Goal: Task Accomplishment & Management: Use online tool/utility

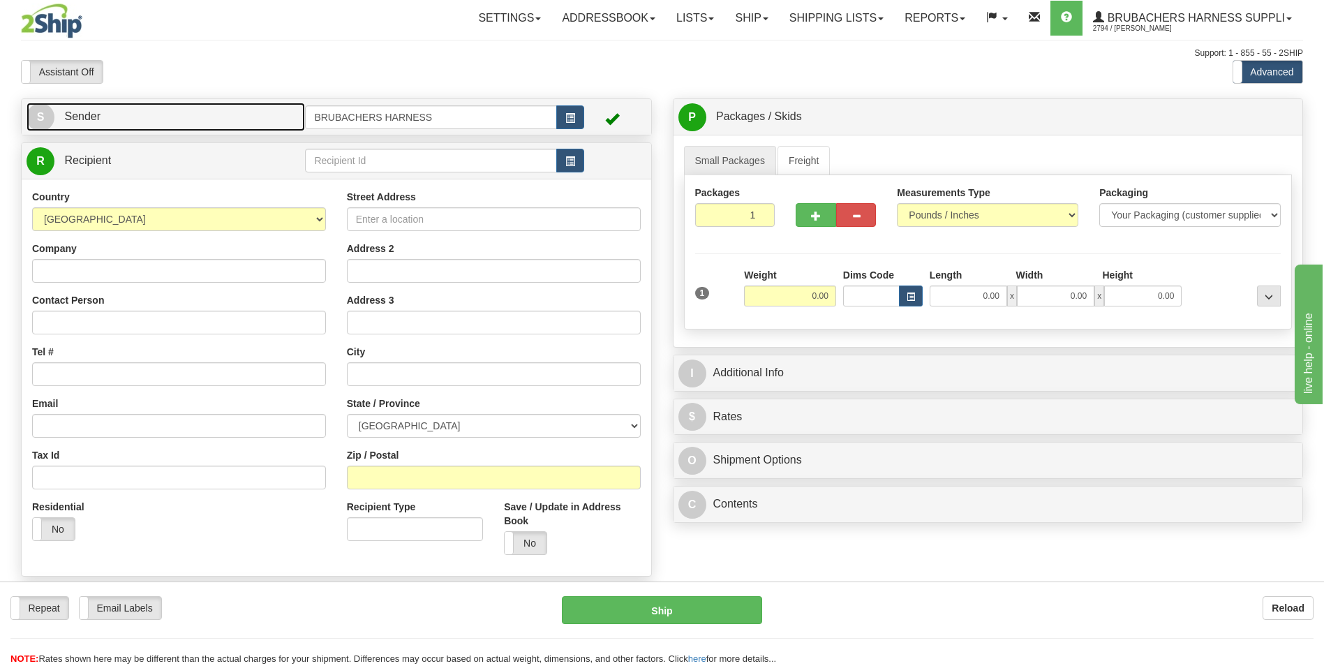
click at [133, 120] on link "S Sender" at bounding box center [166, 117] width 279 height 29
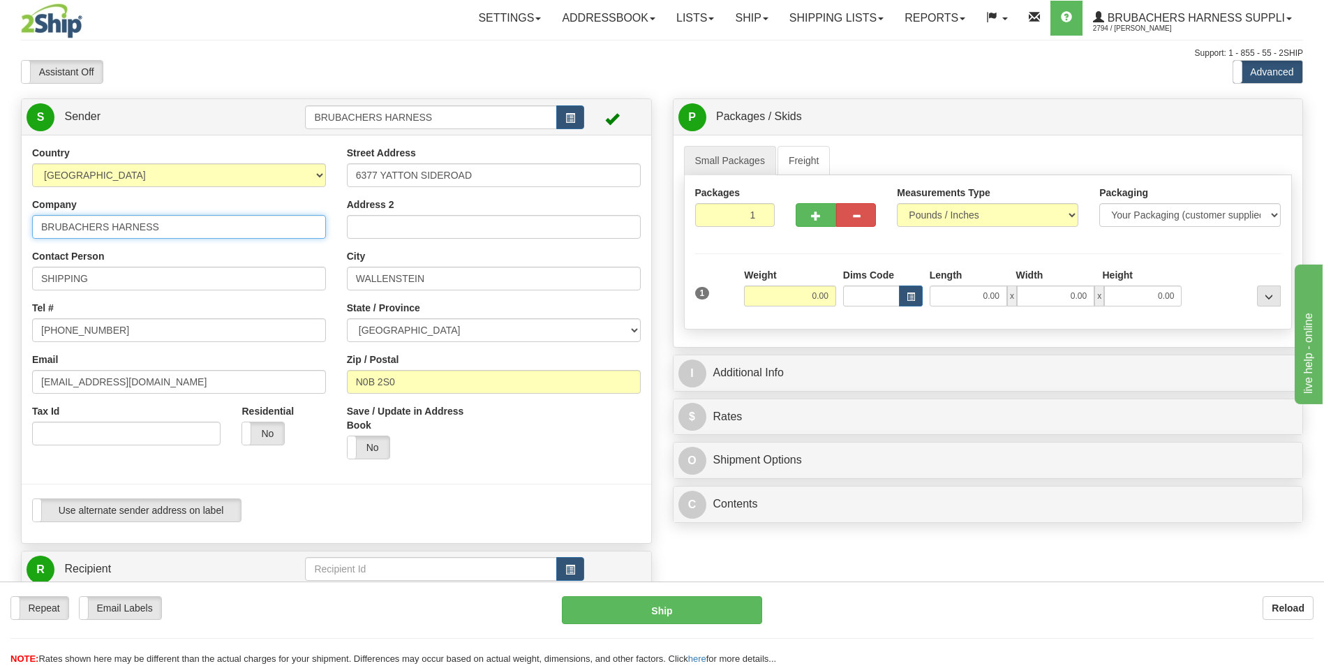
drag, startPoint x: 185, startPoint y: 235, endPoint x: -110, endPoint y: 246, distance: 294.8
click at [0, 246] on html "Training Course Close Toggle navigation Settings Shipping Preferences New Sende…" at bounding box center [662, 333] width 1324 height 666
paste input "CDN PROTECTION LTD."
type input "CDN PROTECTION LTD."
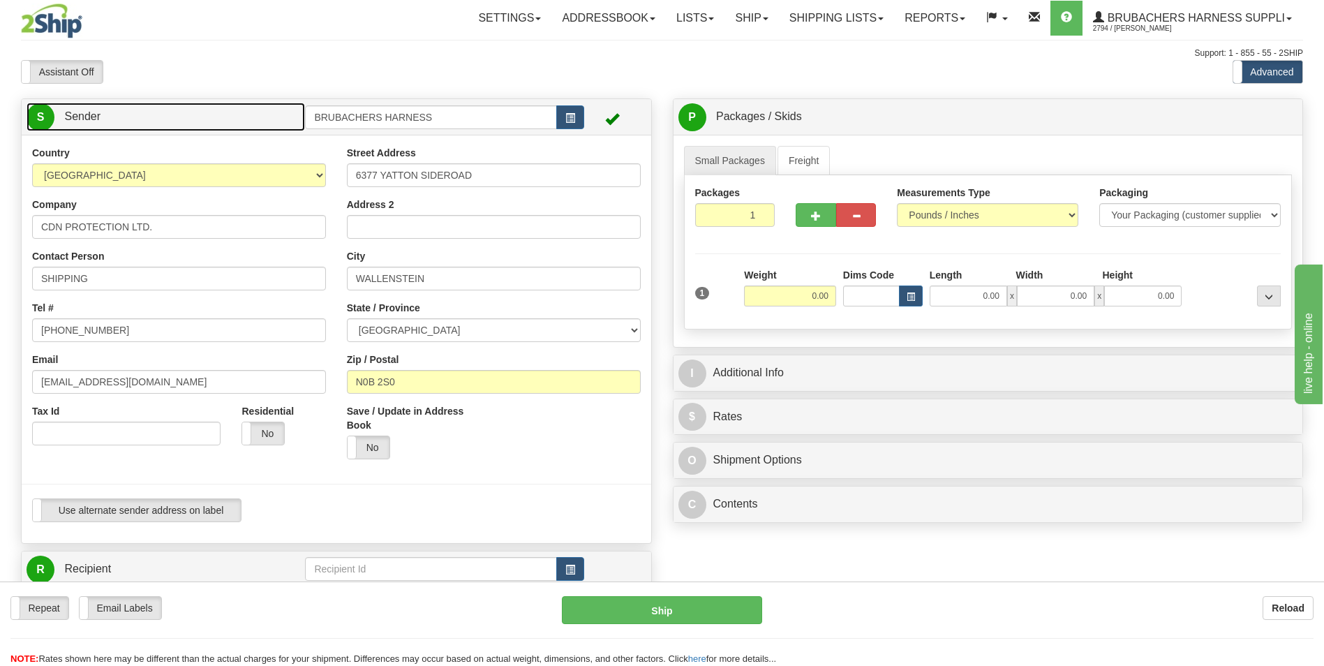
click at [151, 121] on link "S Sender" at bounding box center [166, 117] width 279 height 29
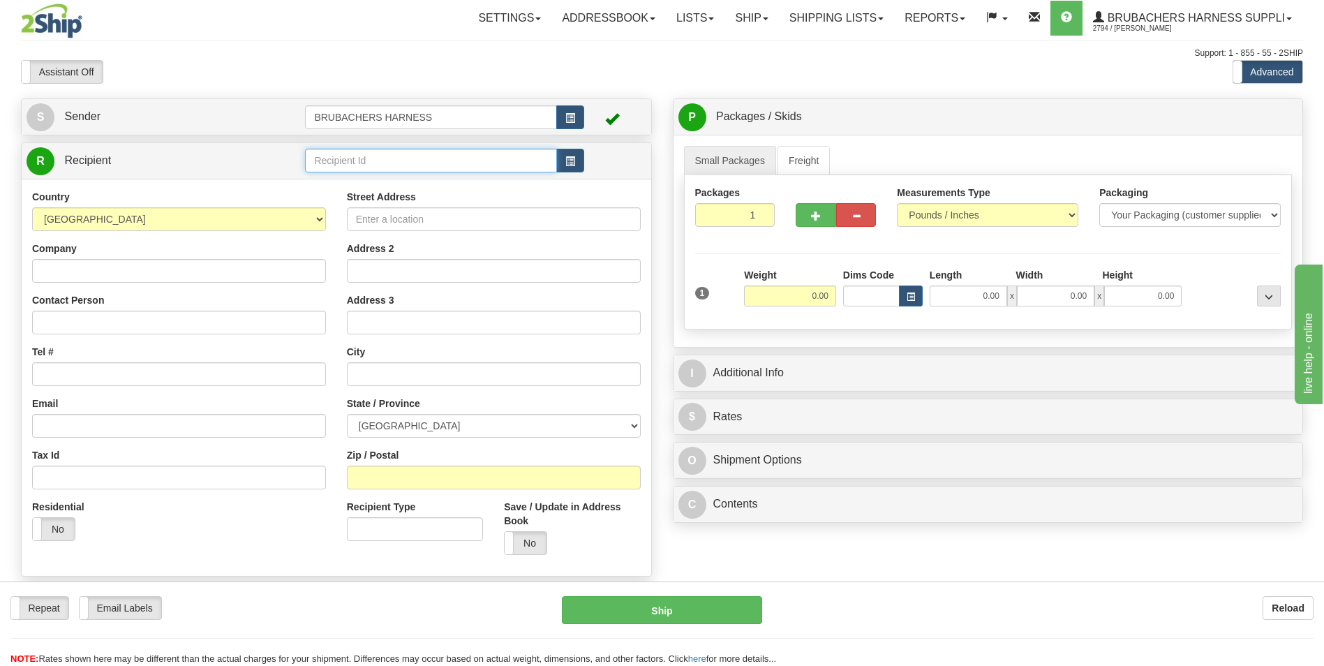
click at [352, 159] on input "text" at bounding box center [430, 161] width 251 height 24
click at [328, 179] on div "BRUBACHERS HARNESS" at bounding box center [428, 182] width 238 height 15
type input "BRUBACHERS HARNESS"
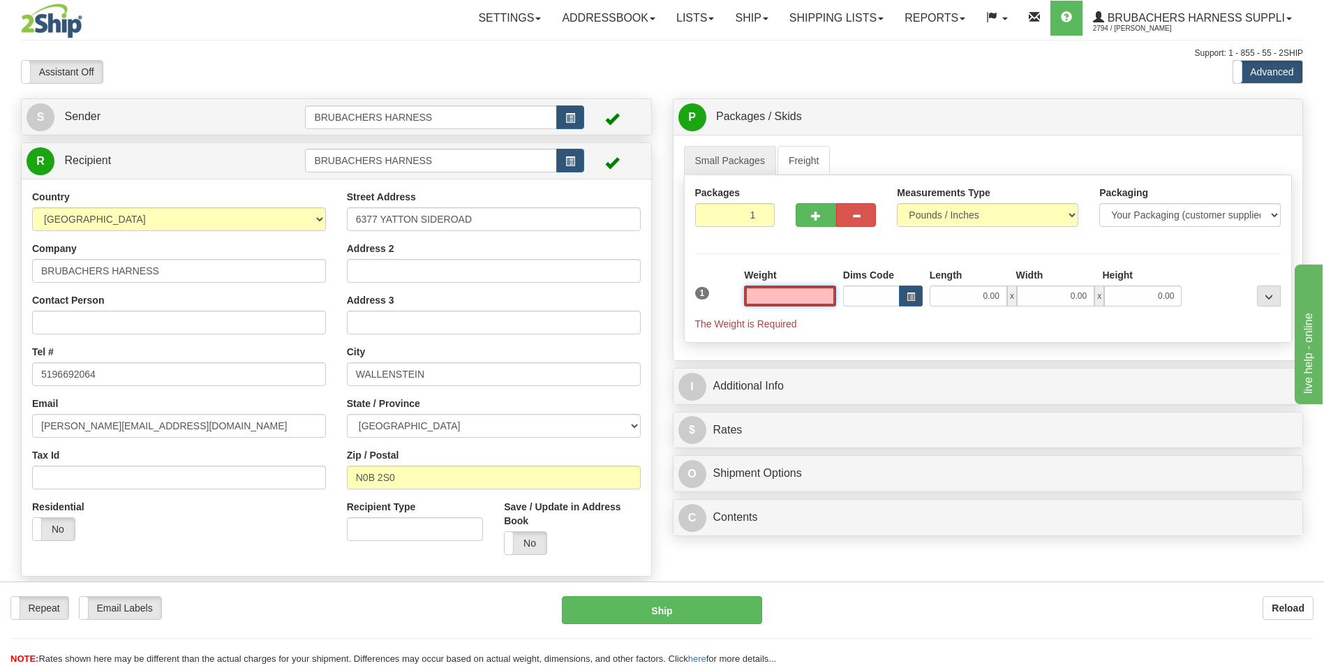
click at [817, 293] on input "text" at bounding box center [790, 295] width 92 height 21
type input "0.00"
click at [808, 305] on input "0.00" at bounding box center [790, 295] width 92 height 21
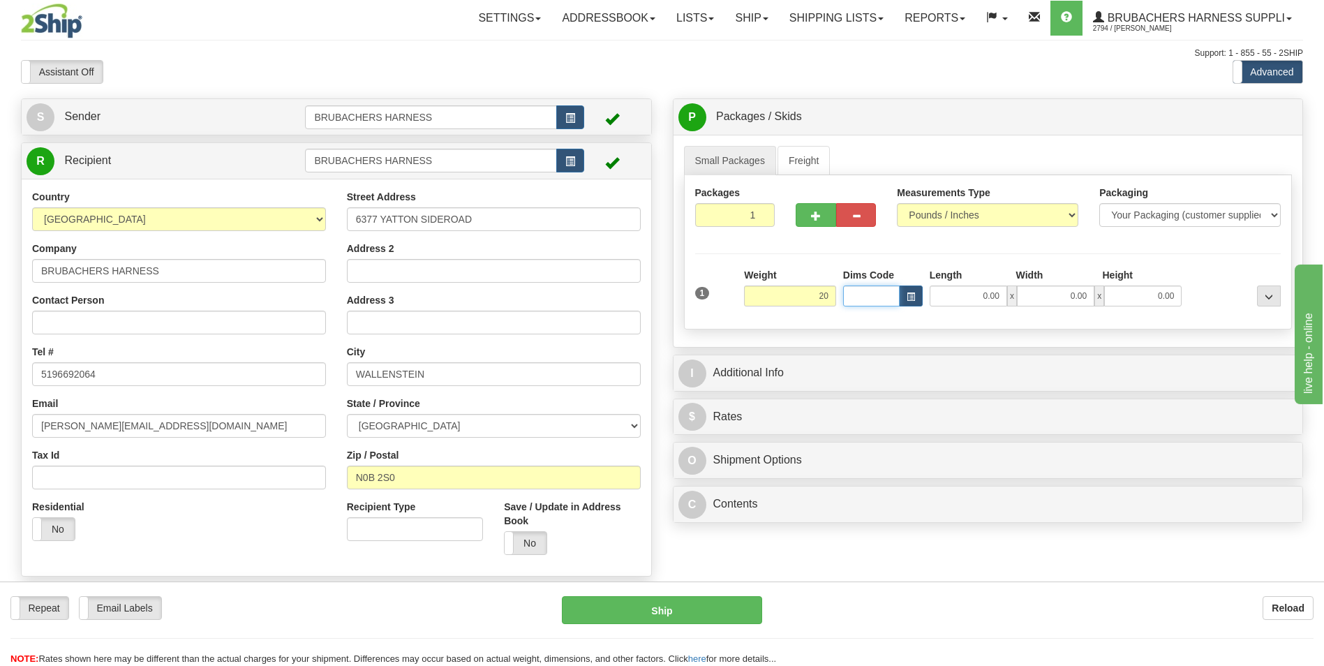
type input "20.00"
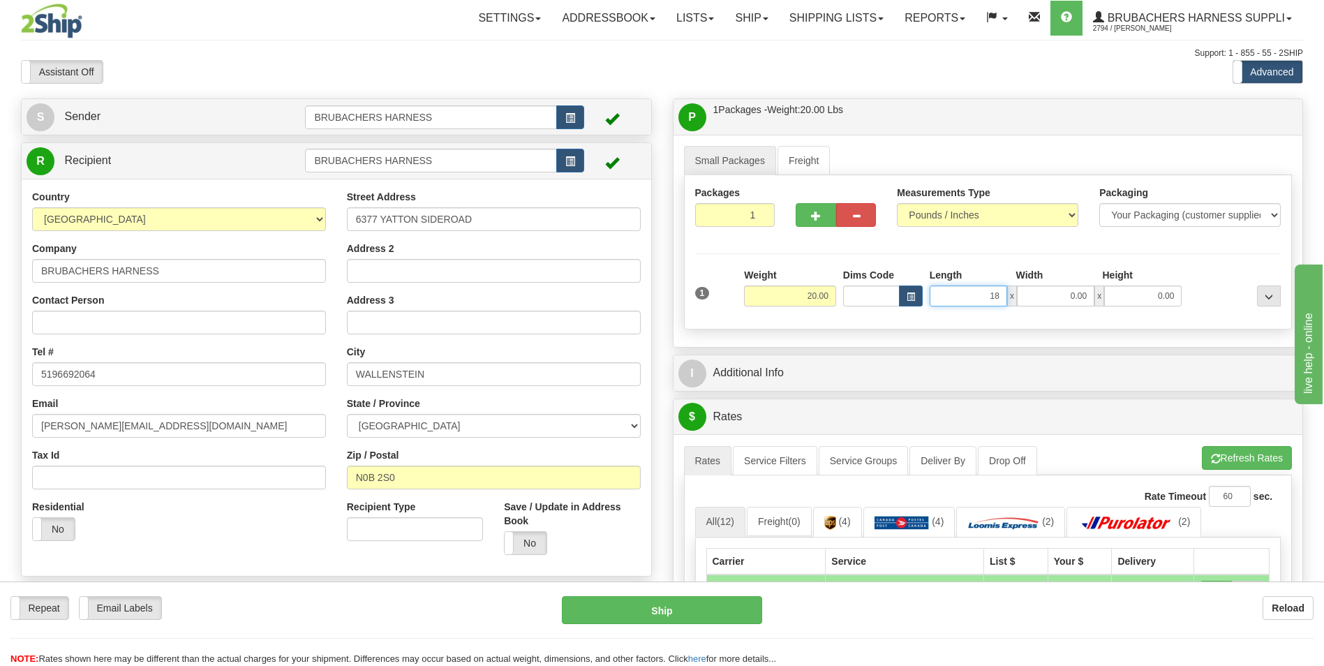
type input "1"
type input "20.00"
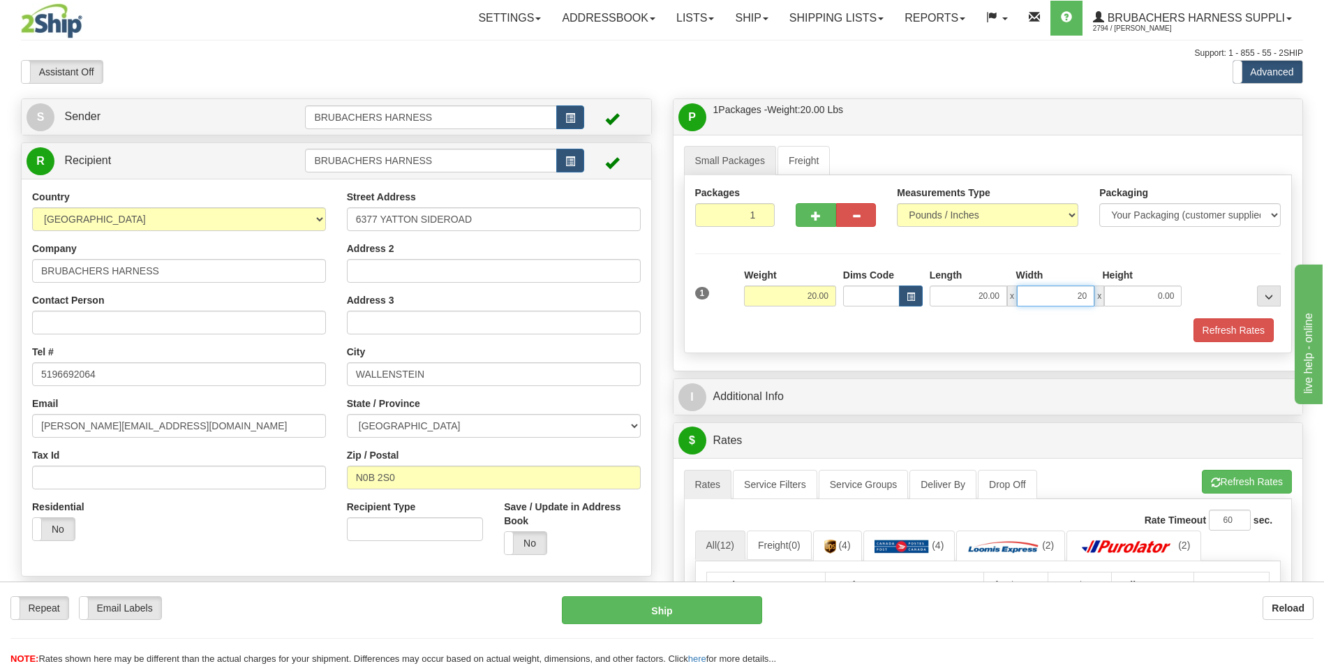
type input "20.00"
type input "30.00"
click at [1212, 335] on button "Refresh Rates" at bounding box center [1234, 330] width 80 height 24
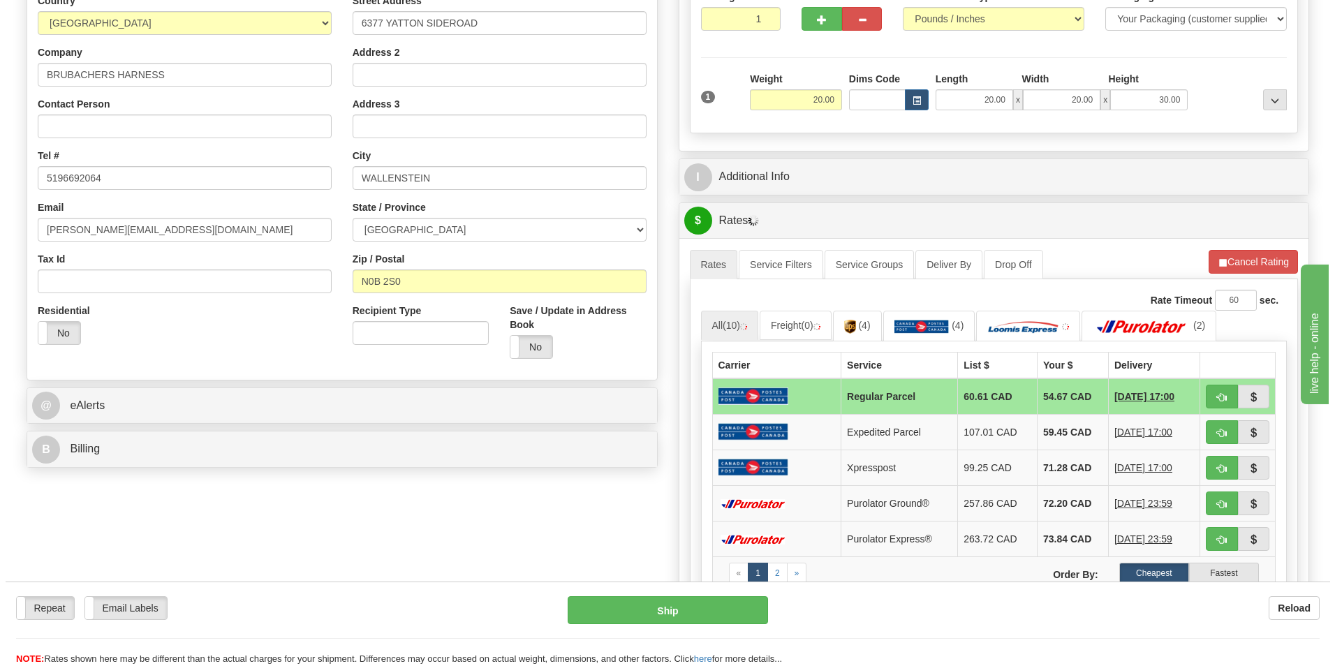
scroll to position [279, 0]
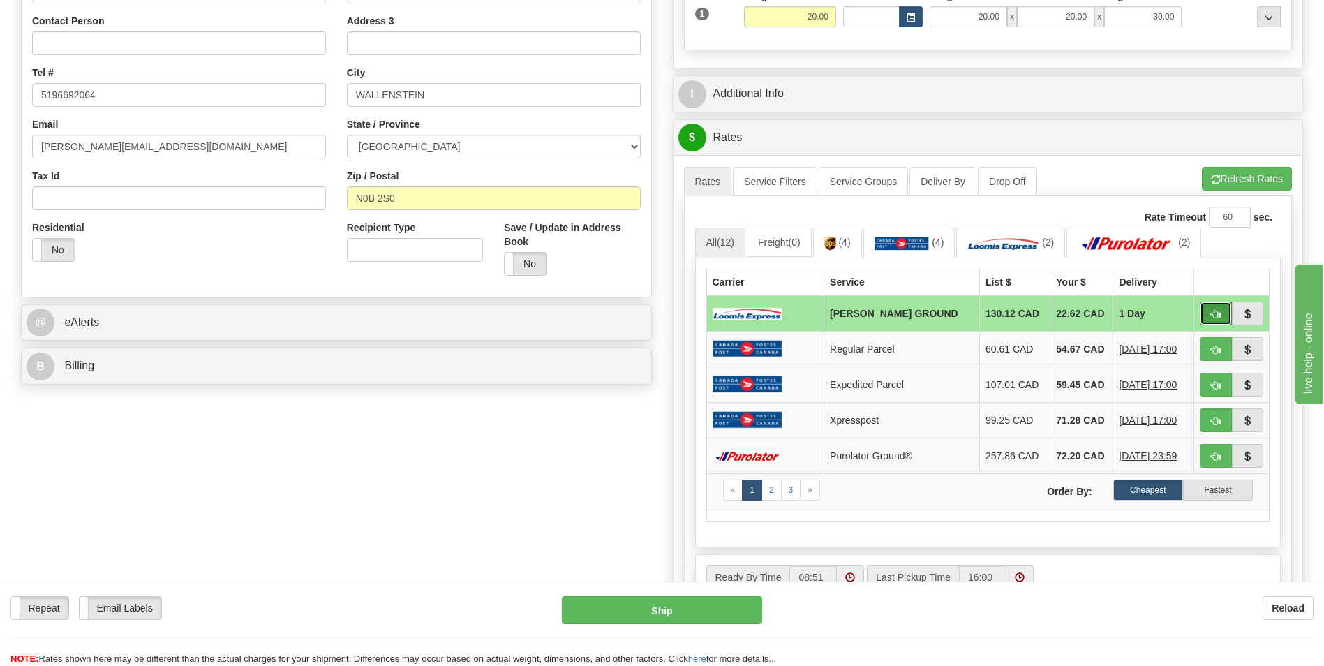
click at [1215, 313] on span "button" at bounding box center [1216, 314] width 10 height 9
type input "DD"
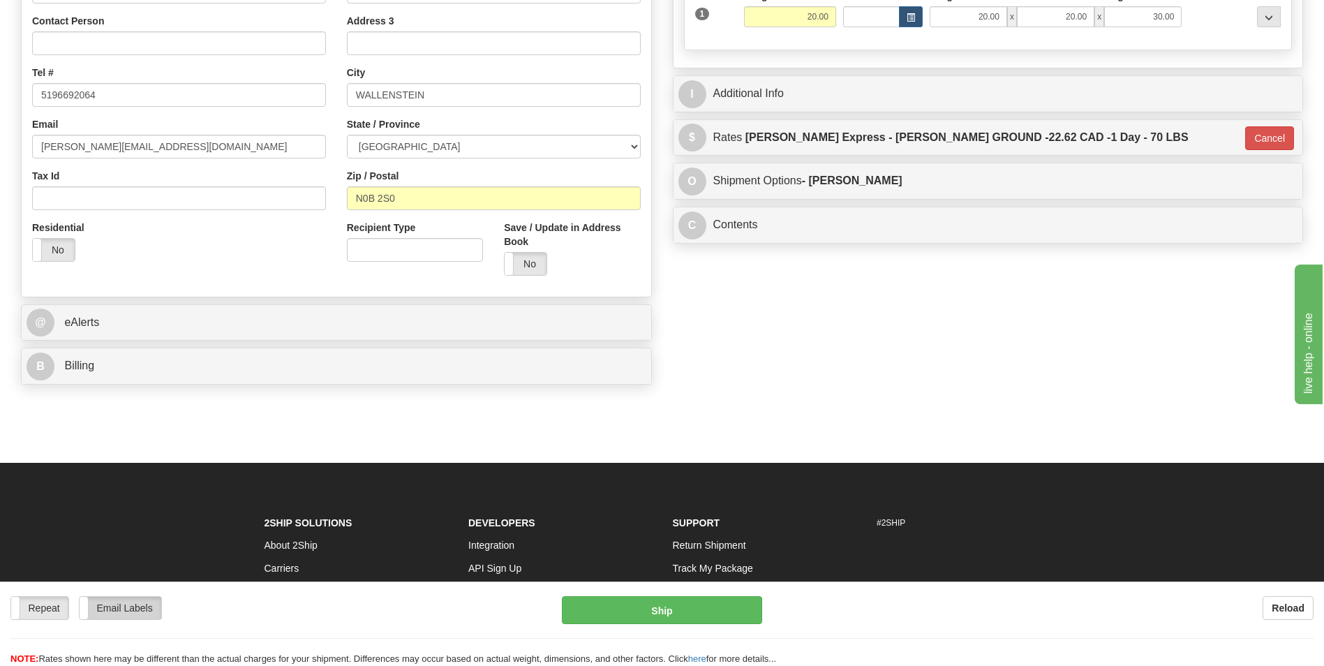
click at [135, 607] on label "Email Labels" at bounding box center [121, 608] width 82 height 22
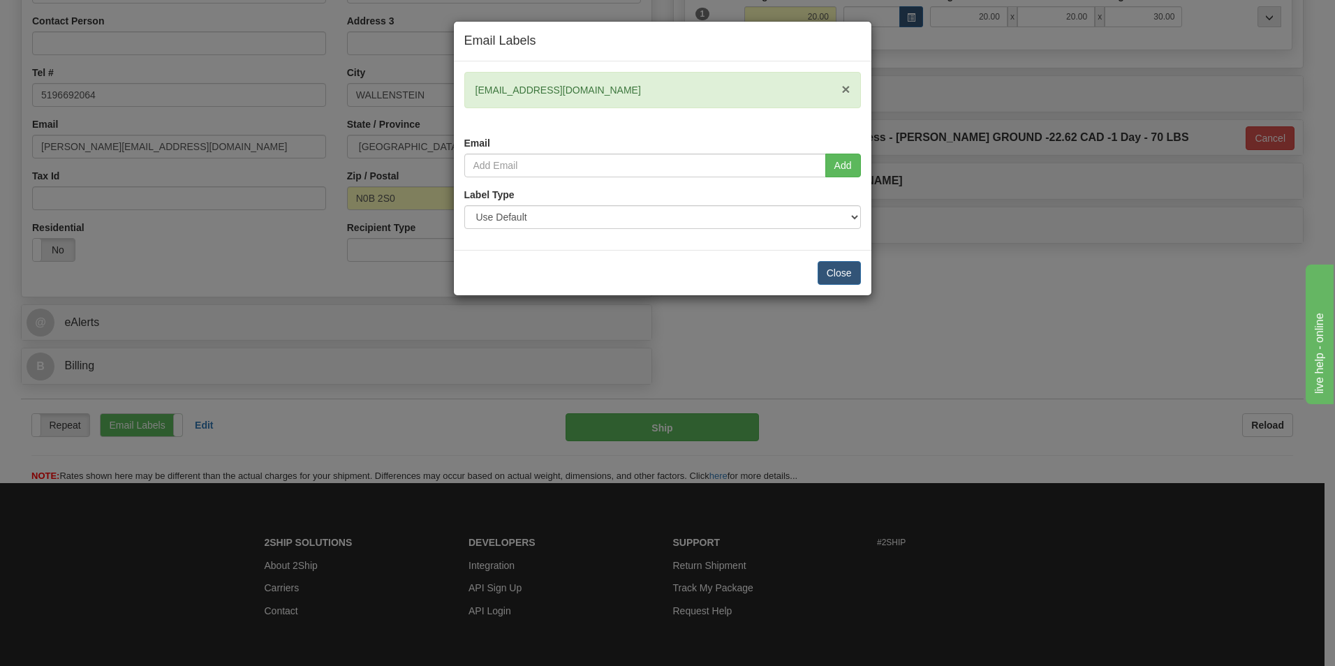
click at [847, 91] on span "×" at bounding box center [845, 89] width 8 height 16
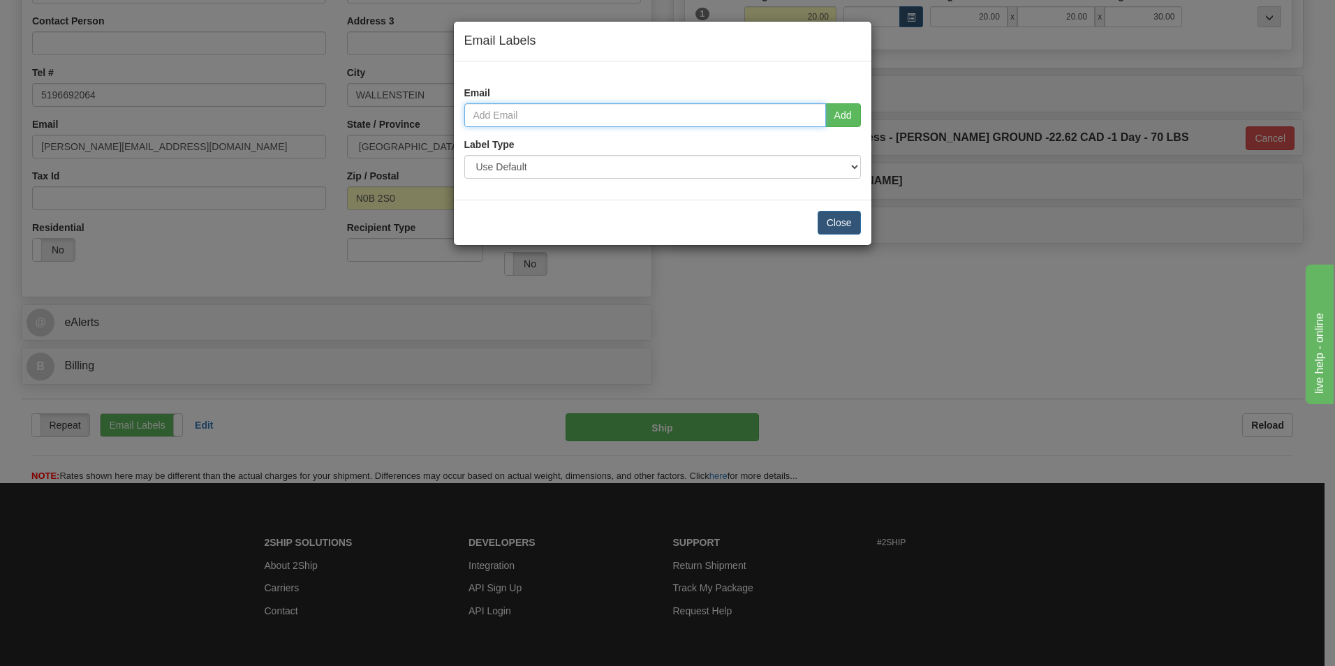
click at [766, 113] on input "email" at bounding box center [645, 115] width 362 height 24
type input "henryjr@brubachersharness.ca"
type input "Stephanie Lapointe"
click at [849, 117] on button "Add" at bounding box center [843, 115] width 36 height 24
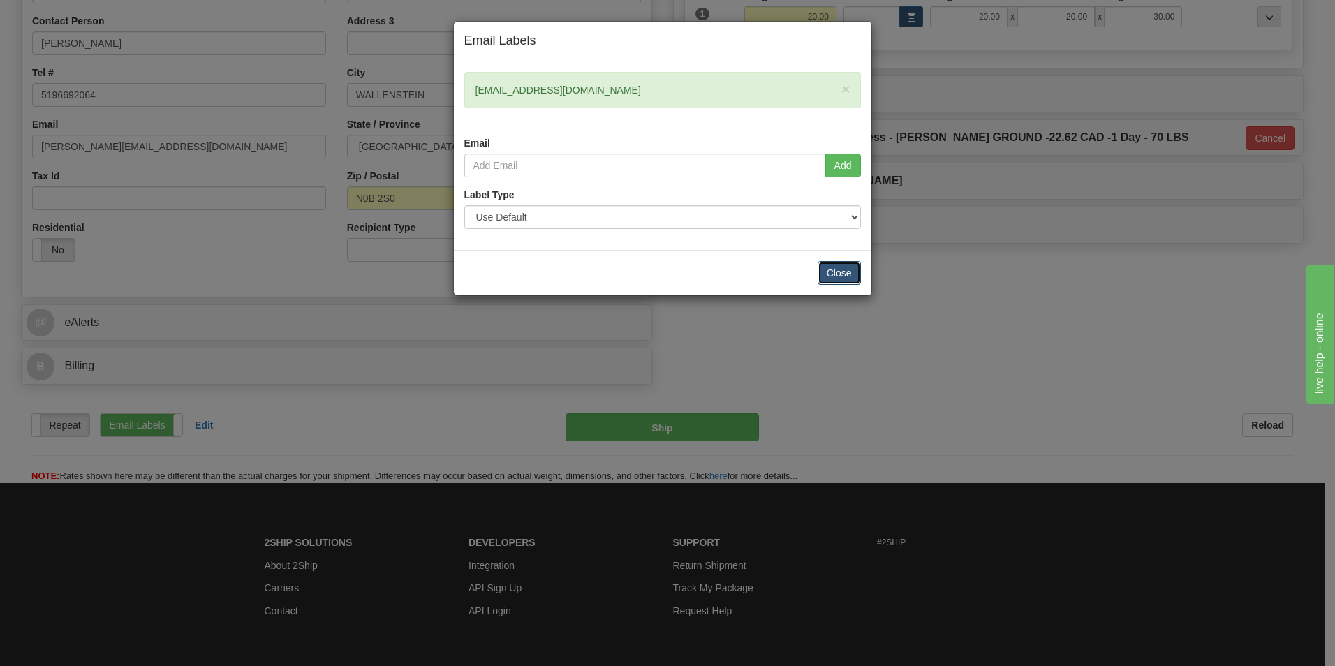
click at [829, 278] on button "Close" at bounding box center [838, 273] width 43 height 24
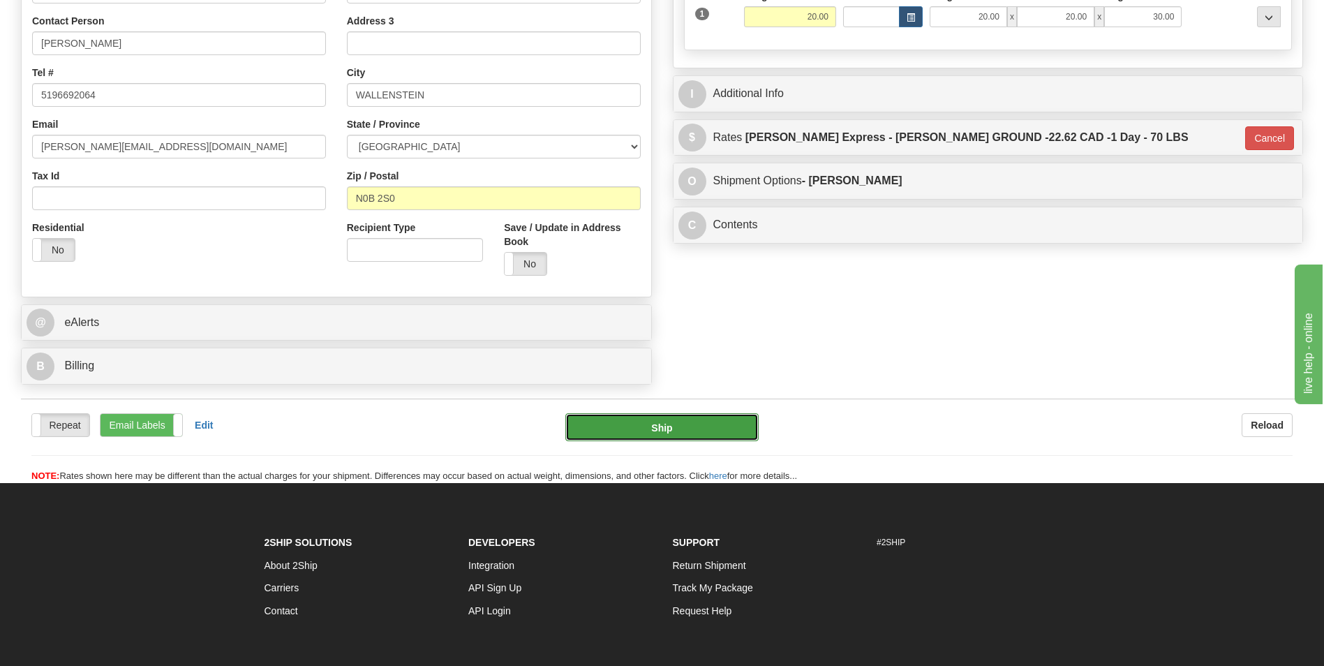
click at [720, 426] on button "Ship" at bounding box center [661, 427] width 193 height 28
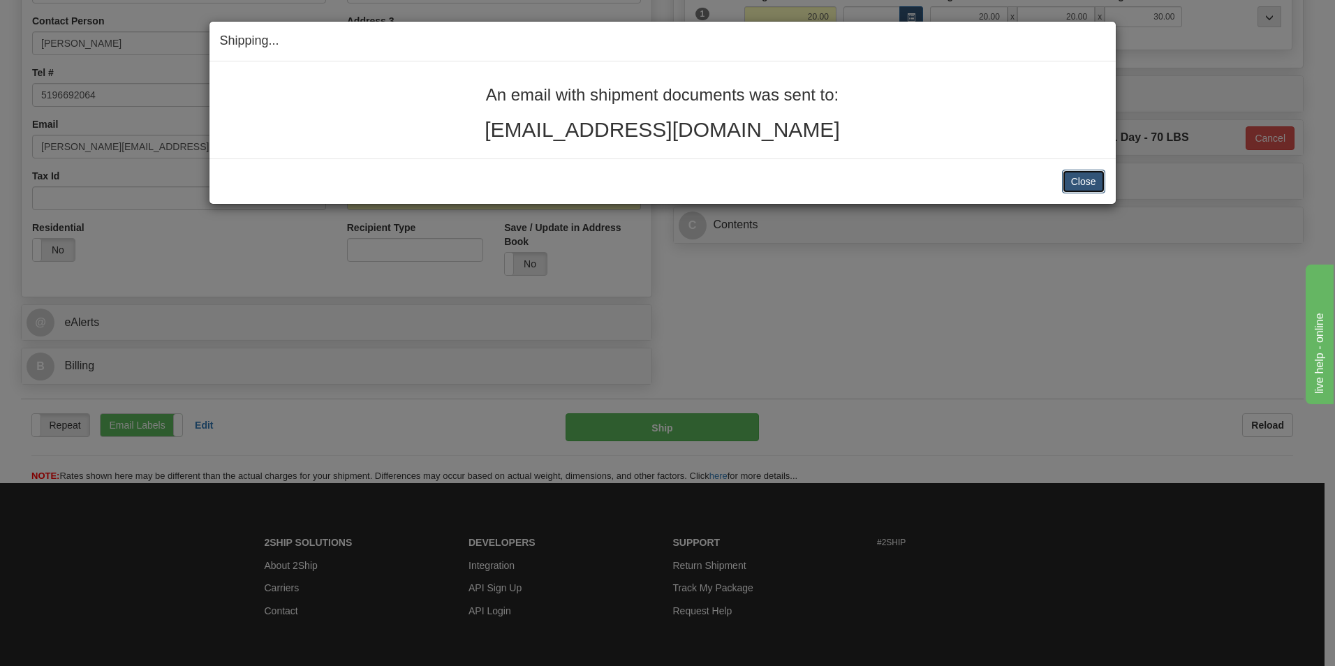
click at [1076, 183] on button "Close" at bounding box center [1083, 182] width 43 height 24
